Goal: Information Seeking & Learning: Learn about a topic

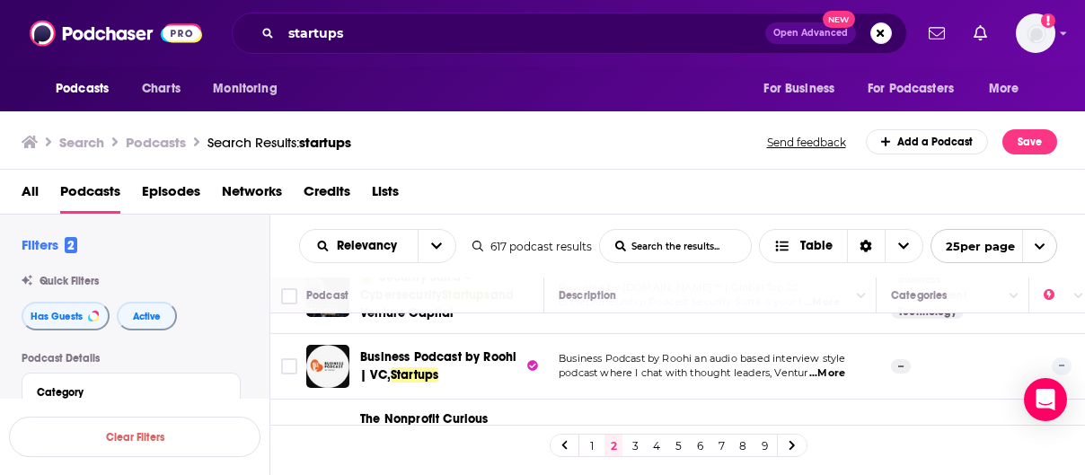
scroll to position [1750, 0]
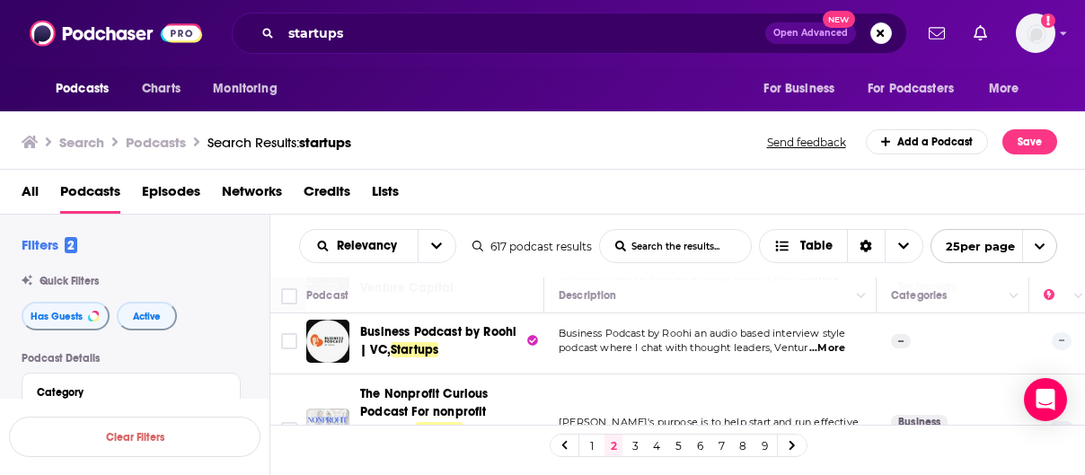
click at [635, 449] on link "3" at bounding box center [635, 446] width 18 height 22
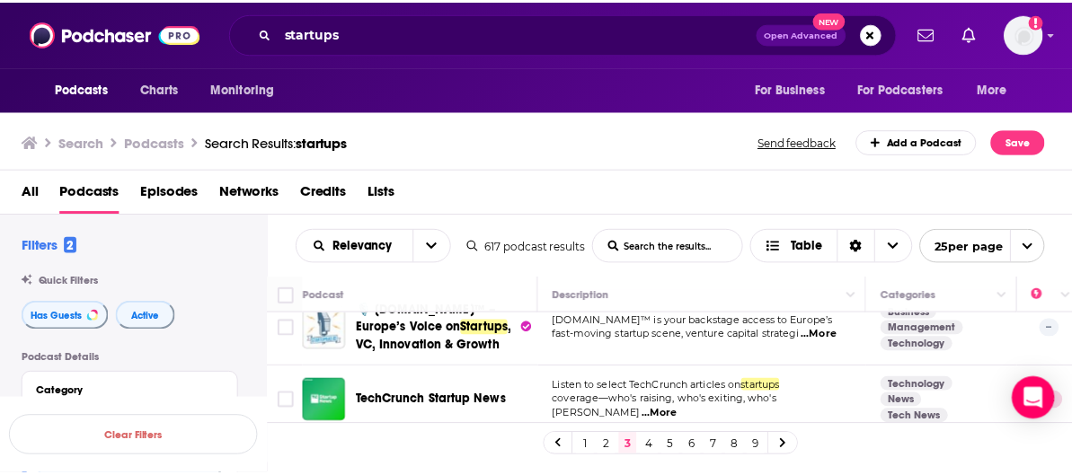
scroll to position [713, 0]
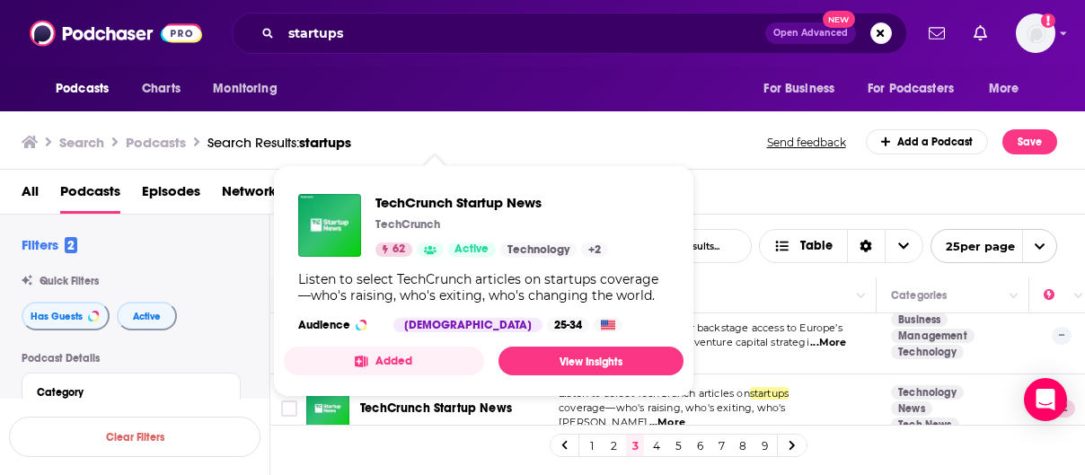
click at [487, 363] on div "Added View Insights" at bounding box center [484, 361] width 400 height 29
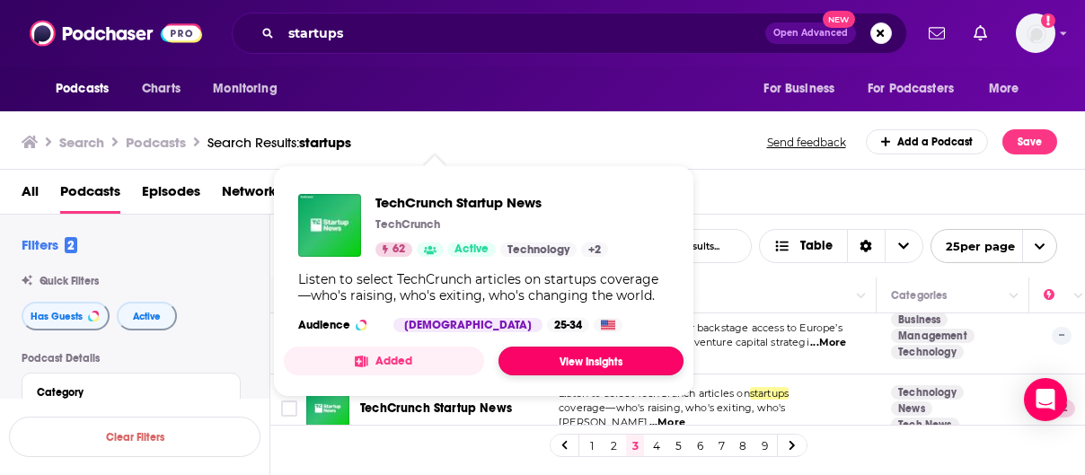
click at [563, 362] on link "View Insights" at bounding box center [590, 361] width 185 height 29
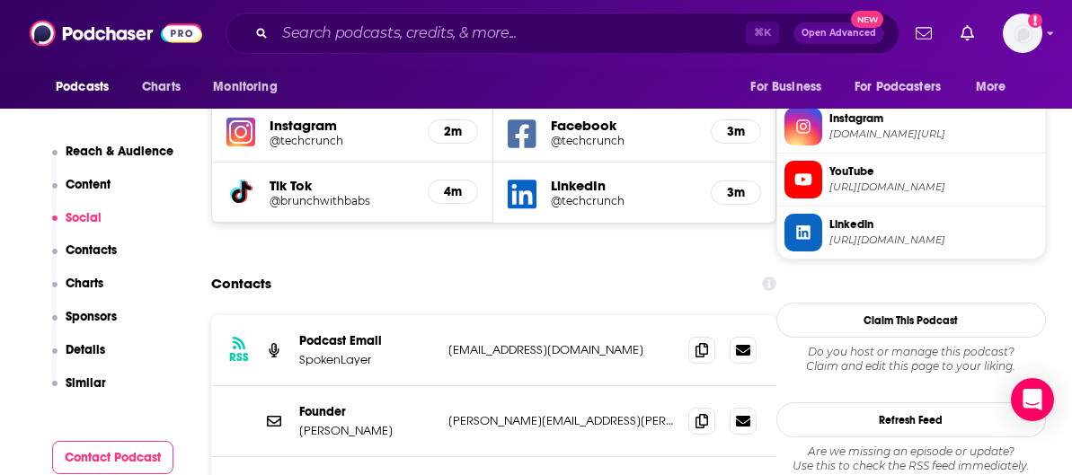
scroll to position [1786, 0]
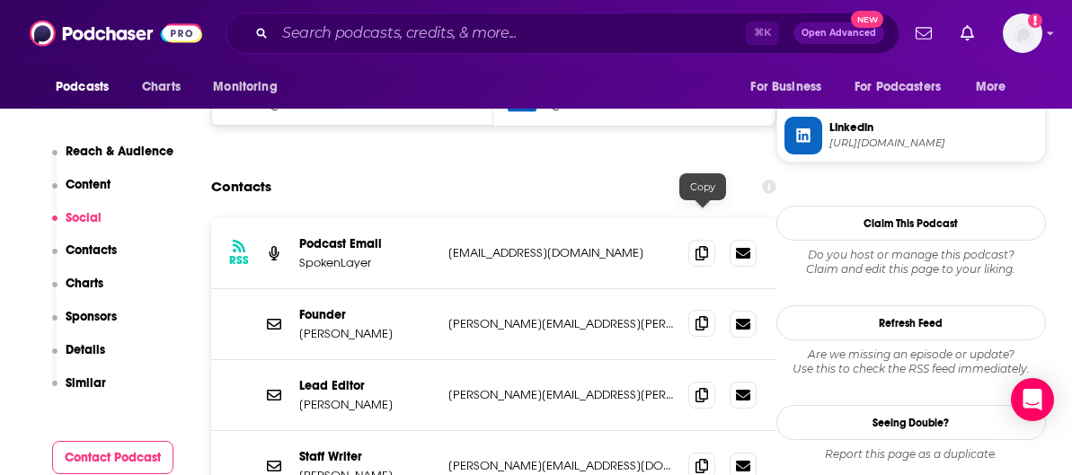
click at [702, 316] on icon at bounding box center [701, 323] width 13 height 14
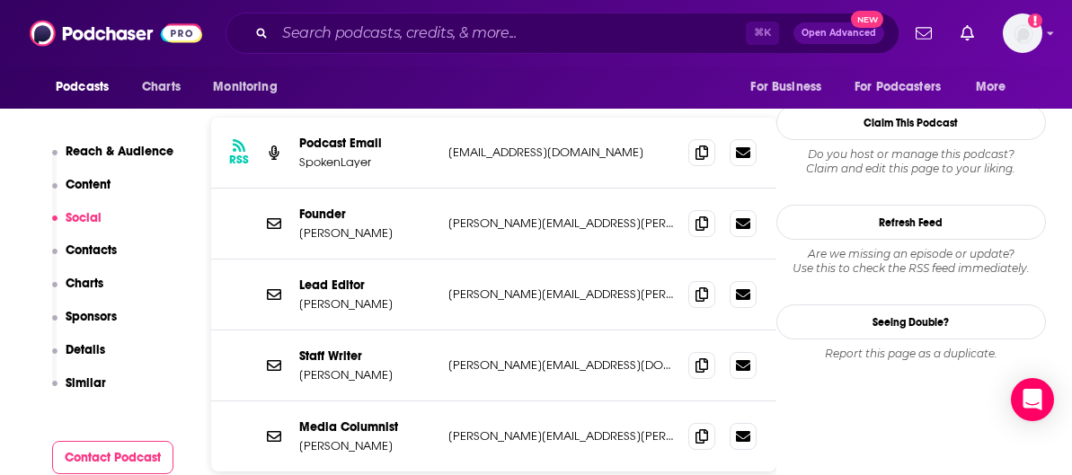
scroll to position [1888, 0]
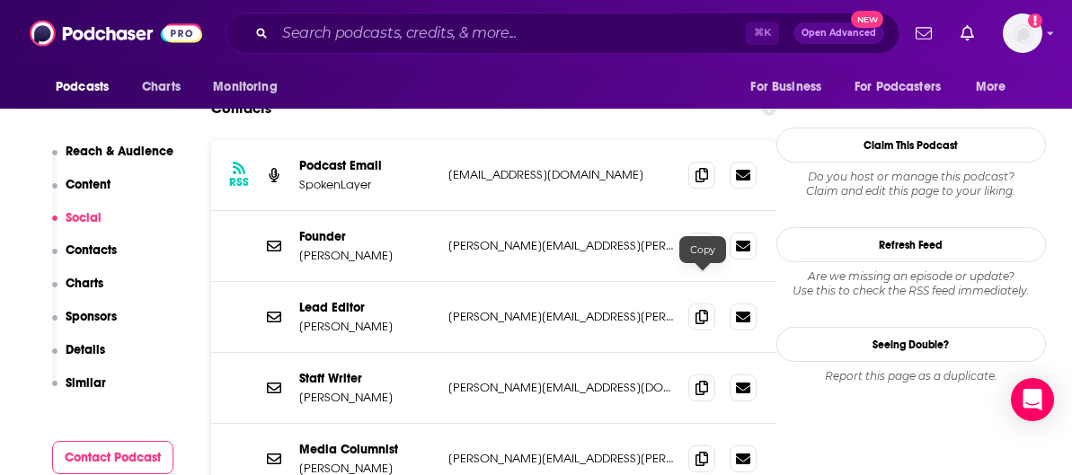
scroll to position [1806, 0]
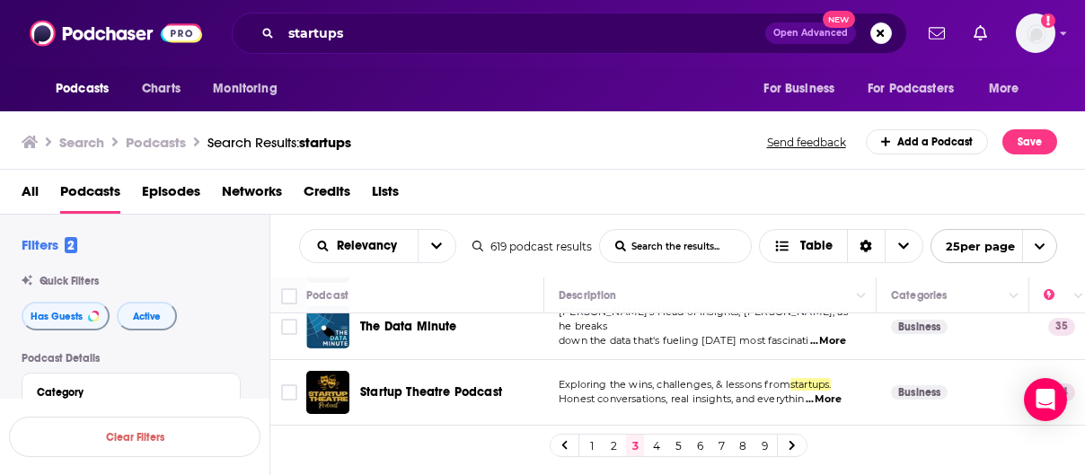
scroll to position [1732, 0]
